Goal: Transaction & Acquisition: Purchase product/service

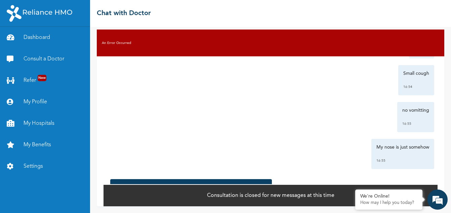
scroll to position [17, 0]
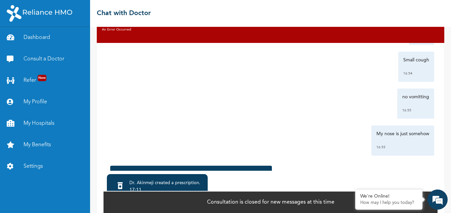
click at [311, 111] on div "no vomitting 16:55" at bounding box center [270, 104] width 327 height 30
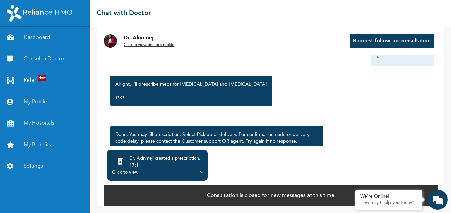
scroll to position [297, 0]
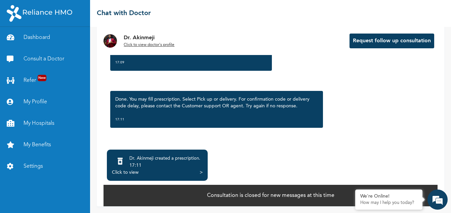
click at [129, 171] on div "Click to view" at bounding box center [125, 172] width 27 height 7
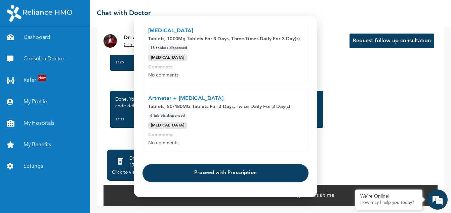
scroll to position [194, 0]
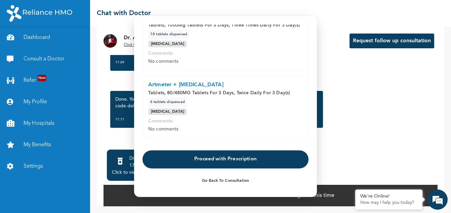
click at [208, 159] on button "Proceed with Prescription" at bounding box center [225, 159] width 166 height 18
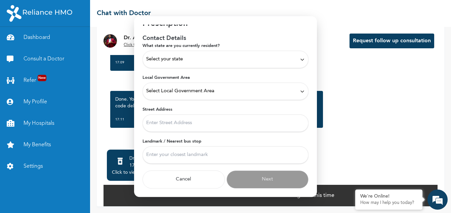
scroll to position [18, 0]
click at [172, 57] on span "Select your state" at bounding box center [164, 59] width 37 height 7
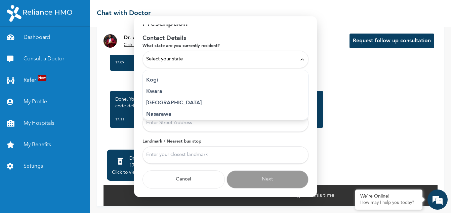
scroll to position [251, 0]
click at [157, 100] on p "[GEOGRAPHIC_DATA]" at bounding box center [225, 102] width 158 height 8
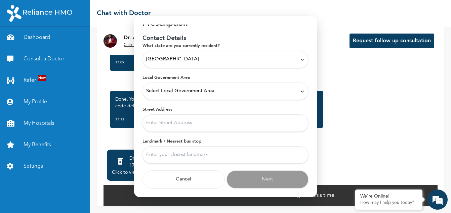
click at [172, 89] on span "Select Local Government Area" at bounding box center [180, 91] width 68 height 7
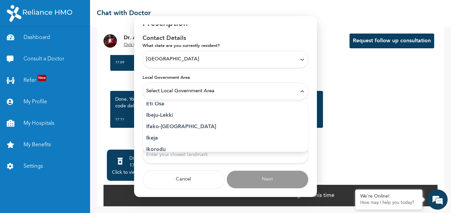
scroll to position [88, 0]
click at [151, 136] on p "Ikeja" at bounding box center [225, 138] width 158 height 8
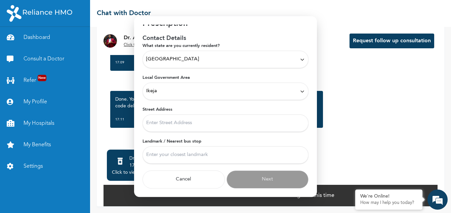
click at [161, 122] on input "Street Address" at bounding box center [225, 122] width 166 height 17
type input "[STREET_ADDRESS], off [GEOGRAPHIC_DATA]"
type input "opposite [PERSON_NAME]"
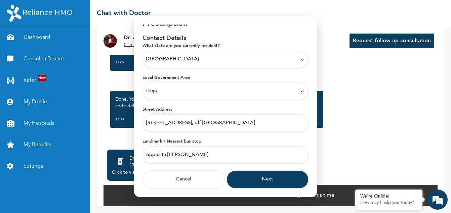
click at [253, 179] on button "Next" at bounding box center [267, 180] width 82 height 18
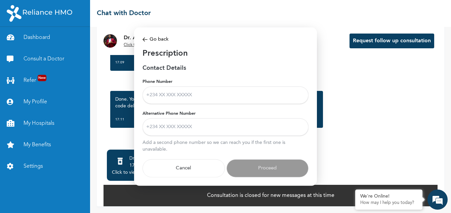
scroll to position [0, 0]
click at [196, 94] on input "Phone Number" at bounding box center [225, 95] width 166 height 17
type input "08138596364"
type input "09087991247"
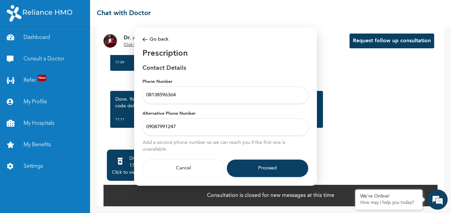
click at [256, 164] on button "Proceed" at bounding box center [267, 168] width 82 height 18
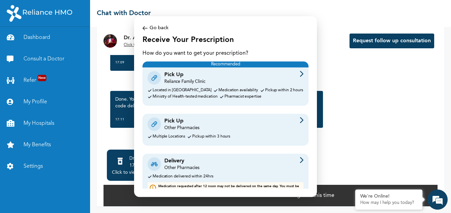
scroll to position [13, 0]
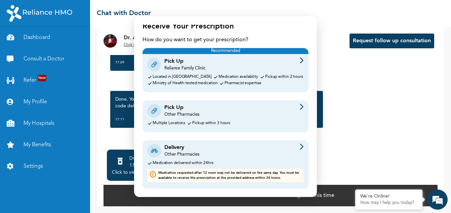
click at [198, 159] on div "Delivery Other Pharmacies Medication delivered within 24hrs Medication requeste…" at bounding box center [225, 164] width 166 height 49
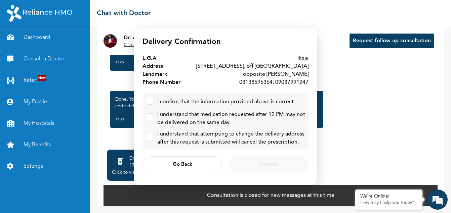
scroll to position [0, 0]
click at [150, 100] on label at bounding box center [150, 101] width 8 height 8
click at [150, 100] on input "checkbox" at bounding box center [148, 99] width 4 height 4
checkbox input "true"
click at [148, 115] on input "checkbox" at bounding box center [148, 116] width 4 height 4
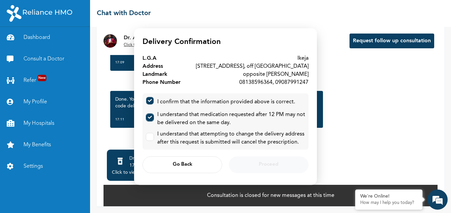
checkbox input "true"
click at [148, 138] on input "checkbox" at bounding box center [148, 135] width 4 height 4
checkbox input "true"
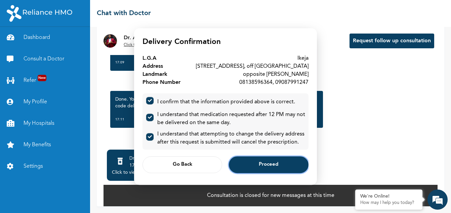
click at [255, 164] on button "Proceed" at bounding box center [269, 164] width 80 height 17
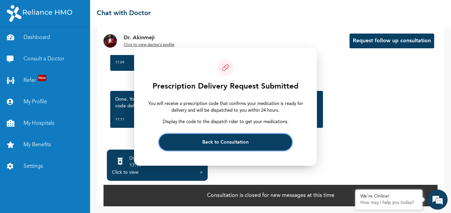
click at [238, 144] on span "Back to Consultation" at bounding box center [225, 142] width 46 height 4
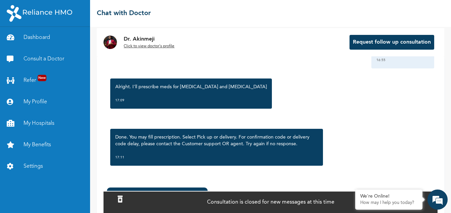
scroll to position [49, 0]
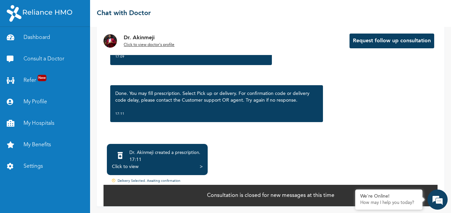
click at [120, 164] on div "Click to view" at bounding box center [125, 167] width 27 height 7
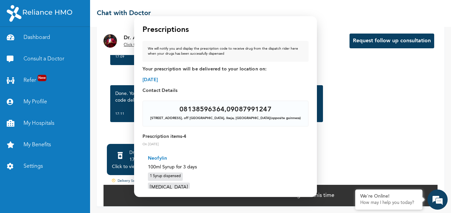
scroll to position [0, 0]
